Goal: Transaction & Acquisition: Purchase product/service

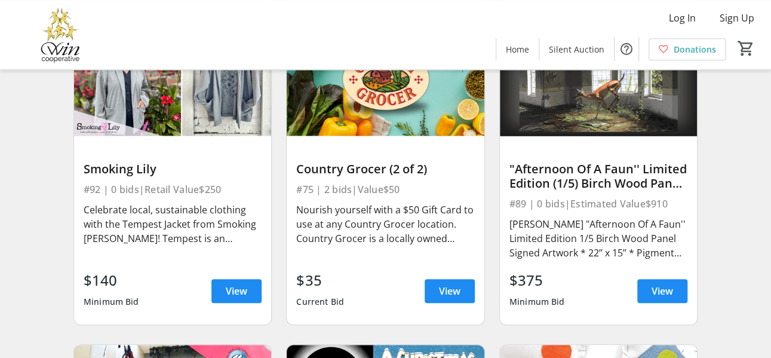
scroll to position [9540, 0]
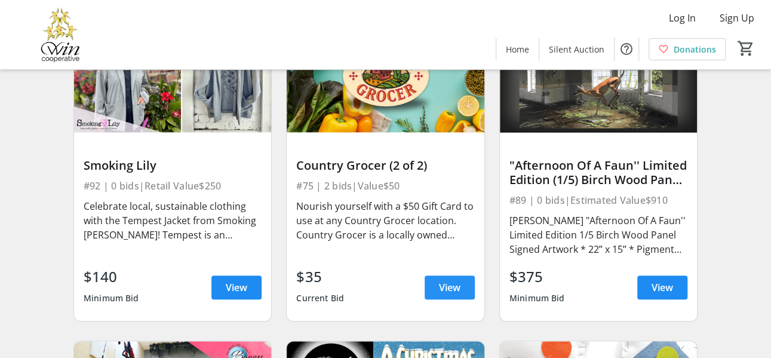
click at [458, 286] on span "View" at bounding box center [450, 287] width 22 height 14
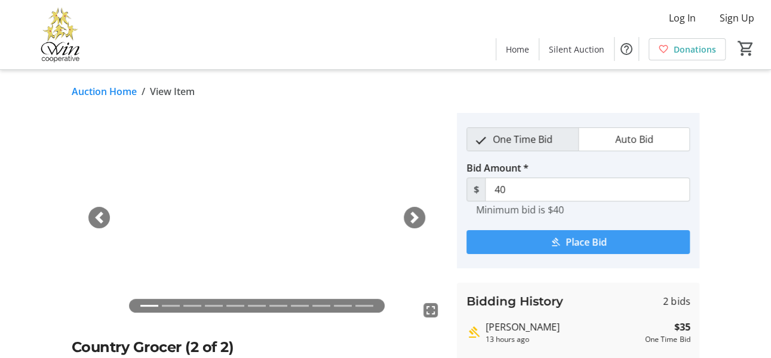
click at [583, 240] on span "Place Bid" at bounding box center [586, 242] width 41 height 14
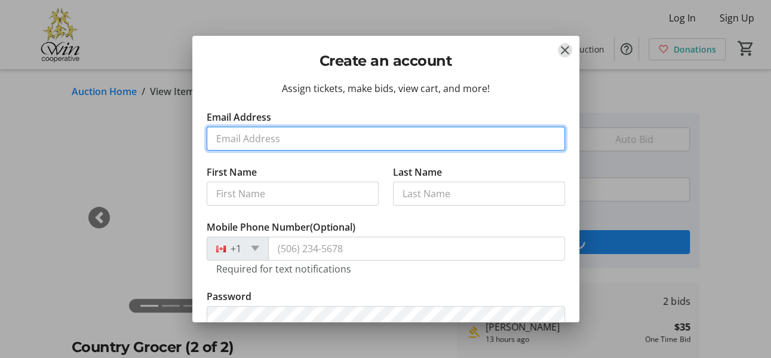
click at [339, 141] on input "Email Address" at bounding box center [386, 139] width 358 height 24
type input "[EMAIL_ADDRESS][PERSON_NAME][DOMAIN_NAME]"
click at [207, 344] on button "Continue" at bounding box center [386, 356] width 358 height 24
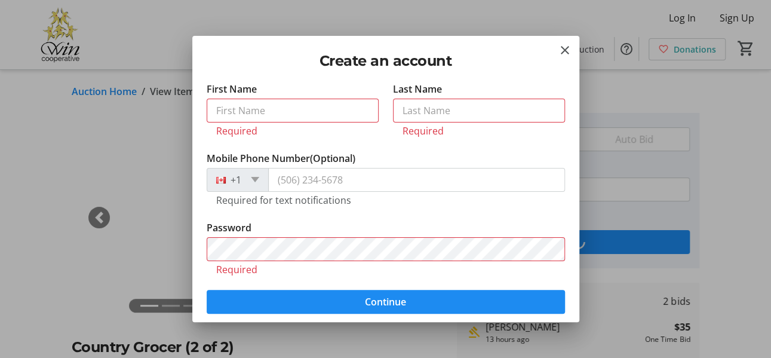
scroll to position [84, 0]
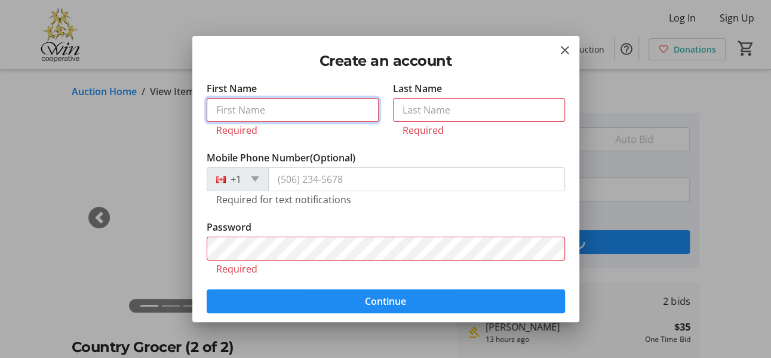
click at [293, 113] on input "First Name" at bounding box center [293, 110] width 172 height 24
type input "[PERSON_NAME]"
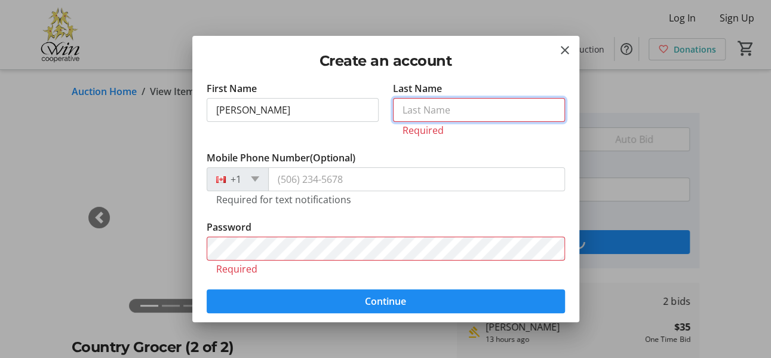
click at [447, 113] on input "Last Name" at bounding box center [479, 110] width 172 height 24
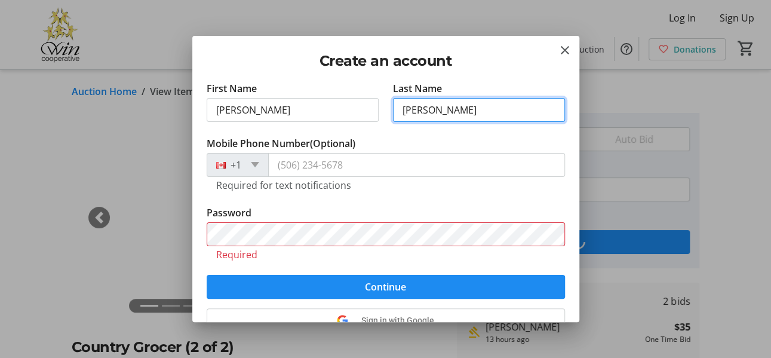
type input "[PERSON_NAME]"
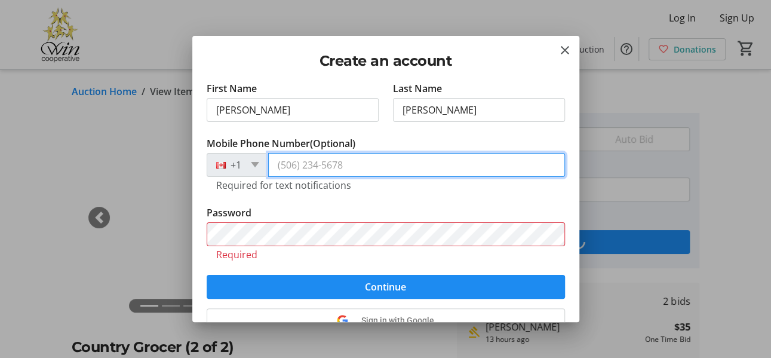
click at [359, 165] on input "Mobile Phone Number (Optional)" at bounding box center [416, 165] width 297 height 24
type input "[PHONE_NUMBER]"
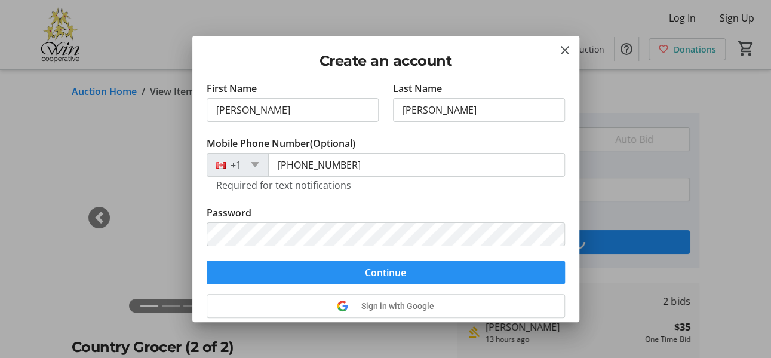
click at [373, 270] on span "Continue" at bounding box center [385, 272] width 41 height 14
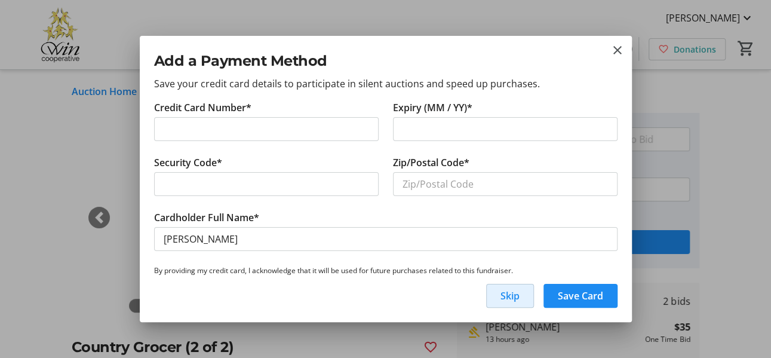
click at [509, 292] on span "Skip" at bounding box center [510, 295] width 19 height 14
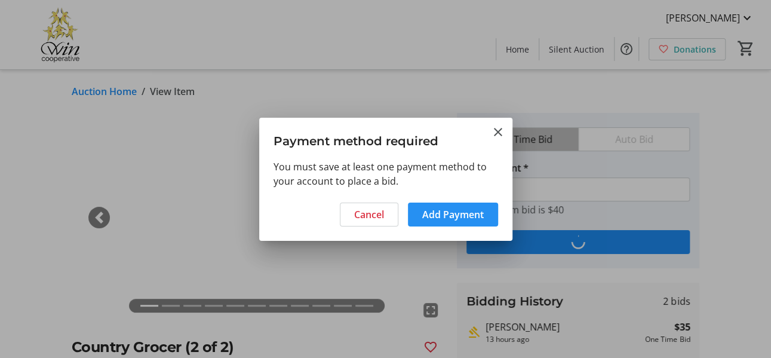
click at [437, 214] on span "Add Payment" at bounding box center [453, 214] width 62 height 14
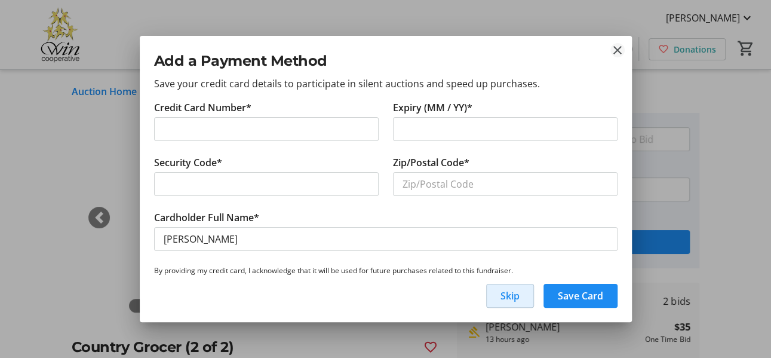
click at [621, 50] on mat-icon "close" at bounding box center [617, 50] width 14 height 14
